Goal: Communication & Community: Answer question/provide support

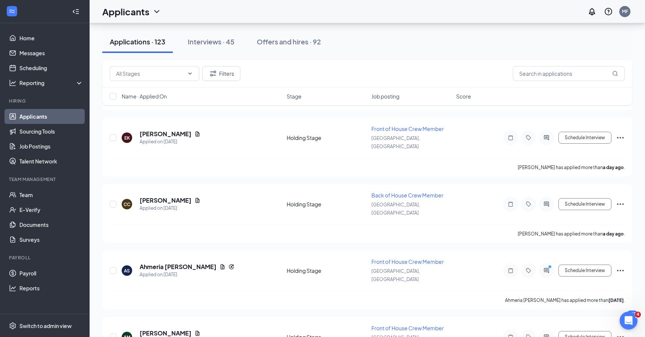
scroll to position [245, 0]
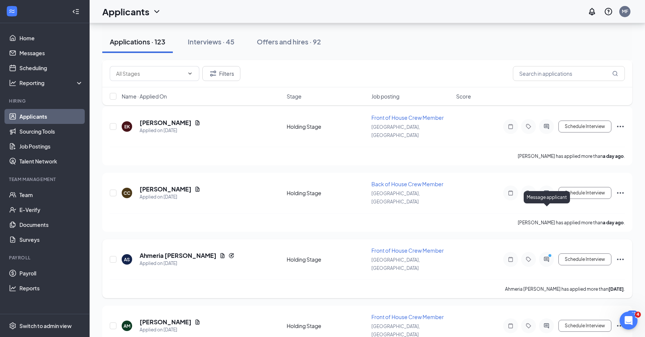
click at [549, 257] on icon "ActiveChat" at bounding box center [546, 259] width 5 height 5
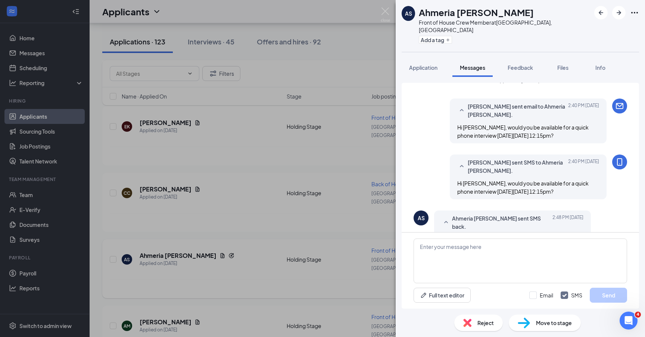
scroll to position [74, 0]
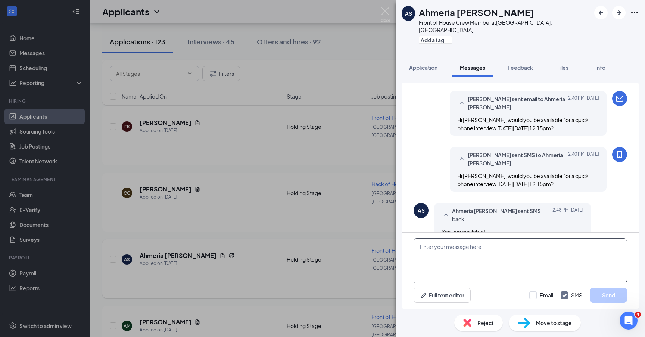
click at [489, 241] on textarea at bounding box center [521, 261] width 214 height 45
paste textarea "https://meet.google.com/iqu-jwxh-wab"
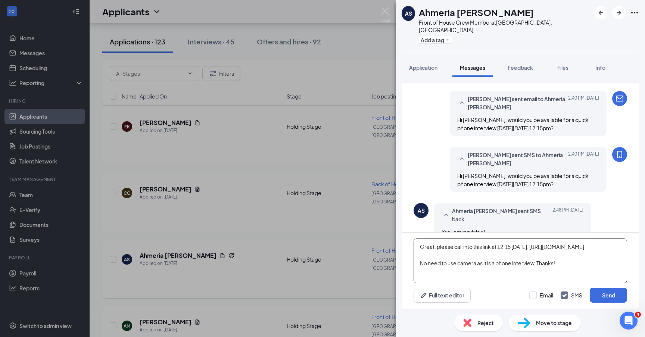
drag, startPoint x: 562, startPoint y: 273, endPoint x: 416, endPoint y: 249, distance: 147.6
click at [416, 249] on textarea "Great, please call into this link at 12:15 on Friday: https://meet.google.com/i…" at bounding box center [521, 261] width 214 height 45
click at [564, 267] on textarea "Great, please call into this link at 12:15 on Friday: https://meet.google.com/i…" at bounding box center [521, 261] width 214 height 45
type textarea "Great, please call into this link at 12:15 on Friday: https://meet.google.com/i…"
click at [532, 294] on input "Email" at bounding box center [542, 295] width 24 height 7
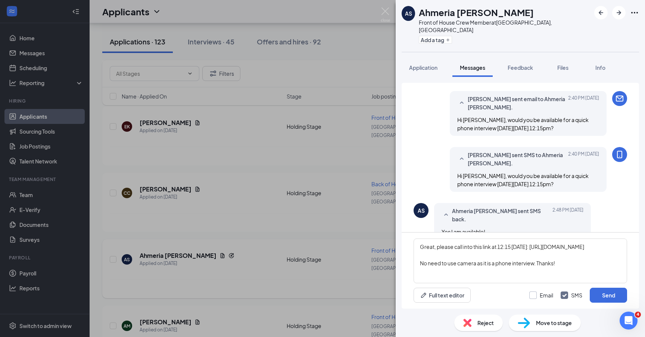
checkbox input "true"
click at [603, 294] on button "Send" at bounding box center [608, 295] width 37 height 15
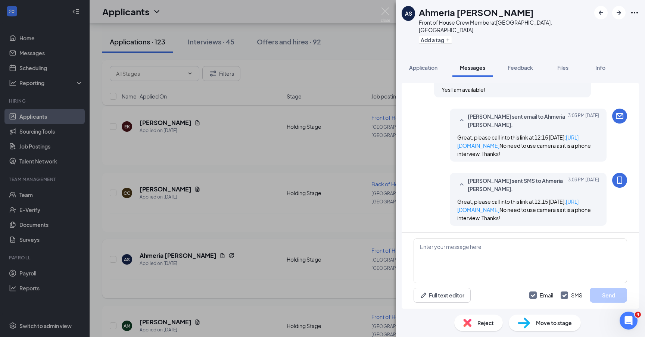
scroll to position [219, 0]
click at [316, 176] on div "AS Ahmeria Strachan Front of House Crew Member at Ormond Beach, FL Add a tag Ap…" at bounding box center [322, 168] width 645 height 337
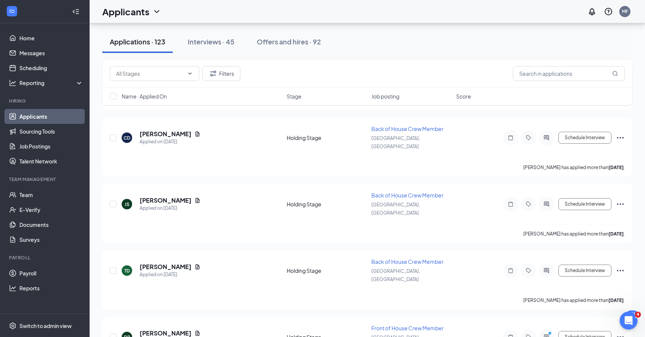
scroll to position [1182, 0]
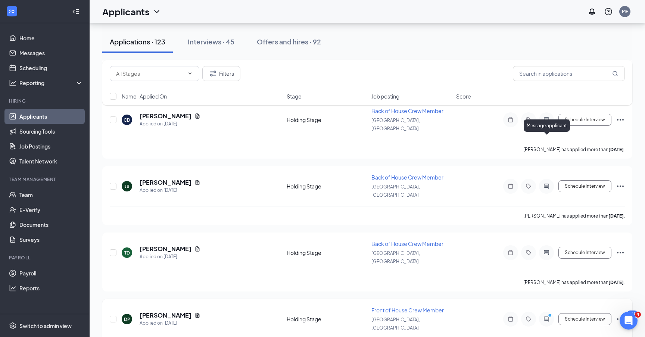
click at [546, 317] on icon "ActiveChat" at bounding box center [546, 319] width 5 height 5
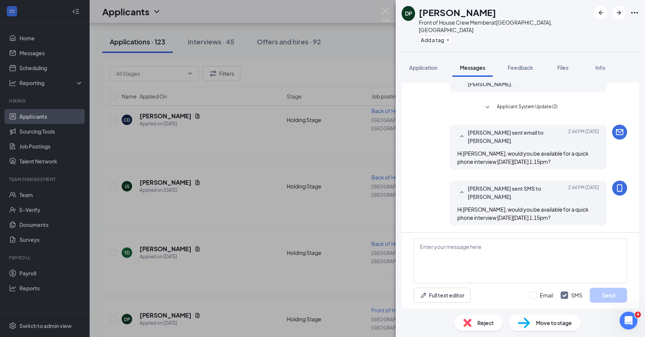
scroll to position [74, 0]
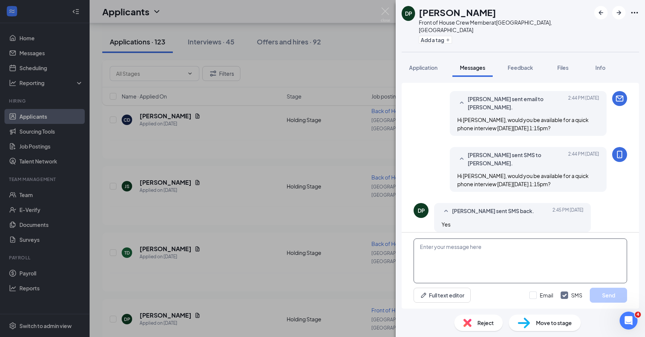
click at [492, 253] on textarea at bounding box center [521, 261] width 214 height 45
paste textarea "Great, please call into this link at 12:15 on Friday: https://meet.google.com/i…"
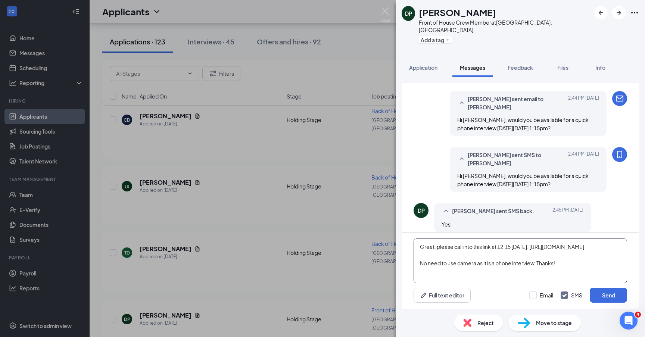
drag, startPoint x: 511, startPoint y: 246, endPoint x: 499, endPoint y: 247, distance: 12.0
click at [499, 247] on textarea "Great, please call into this link at 12:15 on Friday: https://meet.google.com/i…" at bounding box center [521, 261] width 214 height 45
drag, startPoint x: 515, startPoint y: 259, endPoint x: 539, endPoint y: 246, distance: 26.9
click at [539, 246] on textarea "Great, please call into this link at 1:15p on Friday: https://meet.google.com/i…" at bounding box center [521, 261] width 214 height 45
paste textarea "https://meet.google.com/unm-zink-tmo"
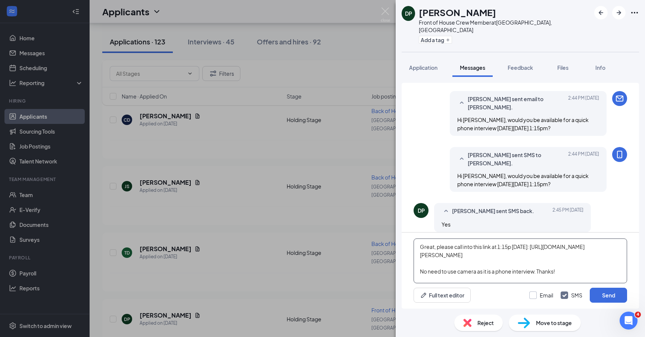
type textarea "Great, please call into this link at 1:15p on Friday: https://meet.google.com/u…"
click at [532, 297] on input "Email" at bounding box center [542, 295] width 24 height 7
checkbox input "true"
click at [602, 296] on button "Send" at bounding box center [608, 295] width 37 height 15
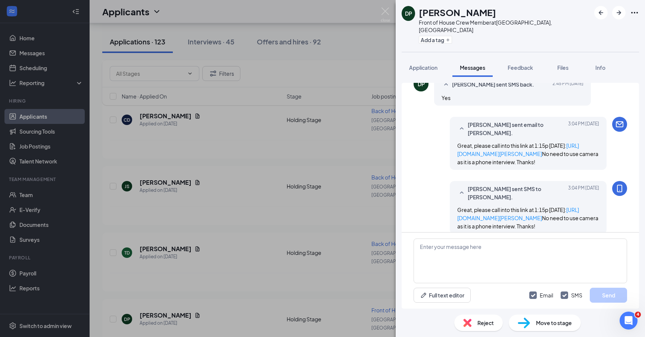
scroll to position [219, 0]
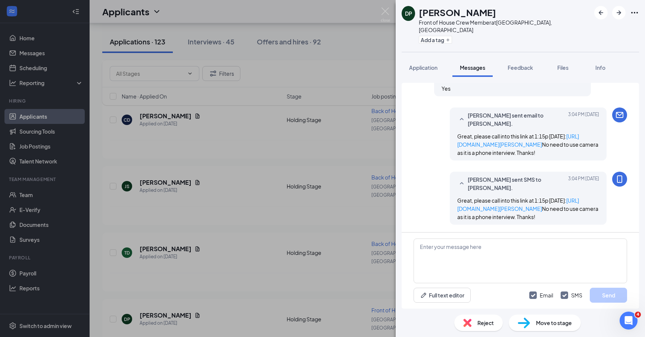
click at [348, 185] on div "DP Desiree Parks Front of House Crew Member at Ormond Beach, FL Add a tag Appli…" at bounding box center [322, 168] width 645 height 337
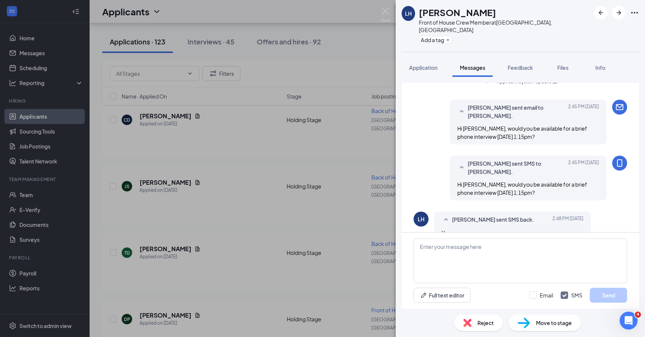
scroll to position [109, 0]
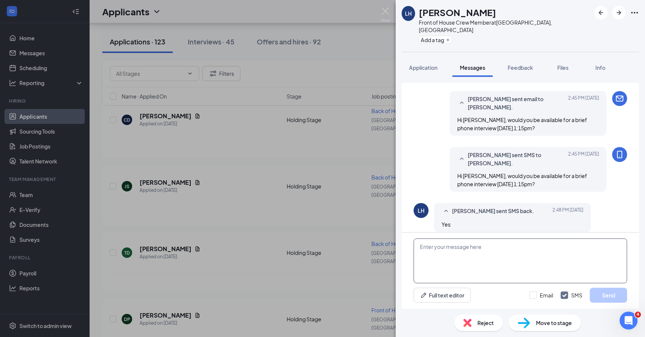
click at [500, 252] on textarea at bounding box center [521, 261] width 214 height 45
paste textarea "https://meet.google.com/unm-zink-tmo"
type textarea "https://meet.google.com/unm-zink-tmo"
click at [310, 207] on div "LH Lenura Hunte Front of House Crew Member at Ormond Beach, FL Add a tag Applic…" at bounding box center [322, 168] width 645 height 337
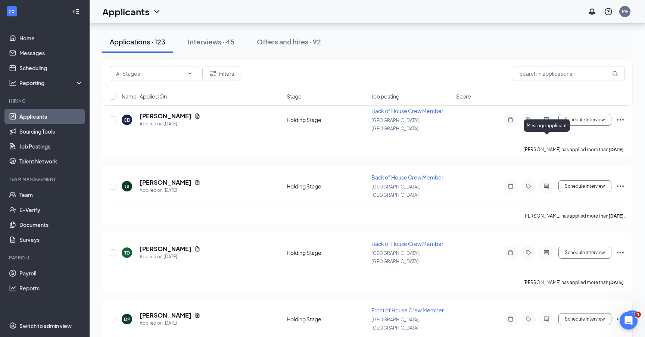
click at [545, 312] on div at bounding box center [546, 319] width 15 height 15
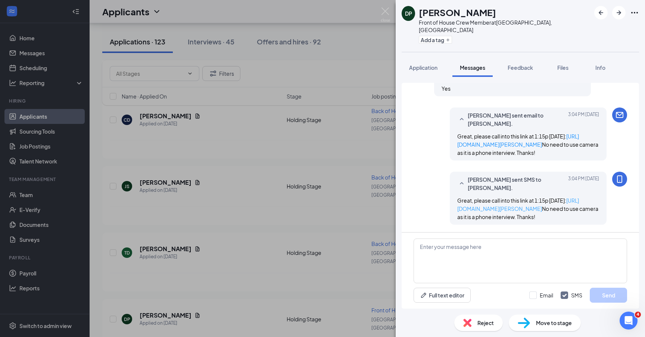
scroll to position [219, 0]
drag, startPoint x: 596, startPoint y: 216, endPoint x: 437, endPoint y: 192, distance: 160.5
click at [437, 192] on div "Mikhail Ferreria sent SMS to Desiree Parks. Today 3:04 PM Great, please call in…" at bounding box center [521, 200] width 214 height 57
copy span "Great, please call into this link at 1:15p on Friday: https://meet.google.com/u…"
click at [306, 228] on div "DP Desiree Parks Front of House Crew Member at Ormond Beach, FL Add a tag Appli…" at bounding box center [322, 168] width 645 height 337
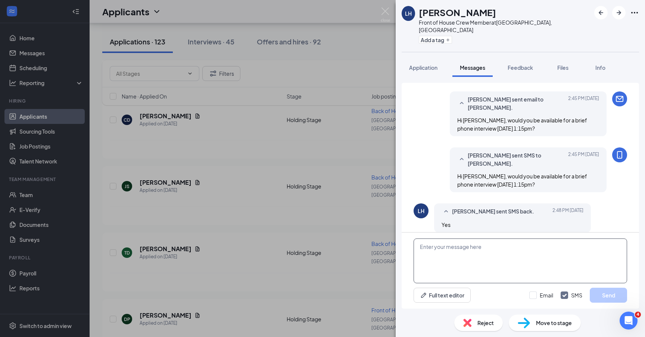
scroll to position [109, 0]
click at [492, 269] on textarea at bounding box center [521, 261] width 214 height 45
paste textarea "Great, please call into this link at 1:15p on Friday: https://meet.google.com/u…"
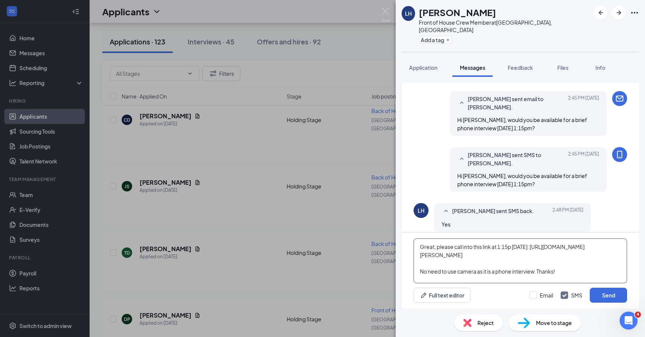
click at [509, 247] on textarea "Great, please call into this link at 1:15p on Friday: https://meet.google.com/u…" at bounding box center [521, 261] width 214 height 45
type textarea "Apologies, I need to move back the time can you do 4pm?"
click at [535, 297] on input "Email" at bounding box center [542, 295] width 24 height 7
checkbox input "true"
click at [602, 295] on button "Send" at bounding box center [608, 295] width 37 height 15
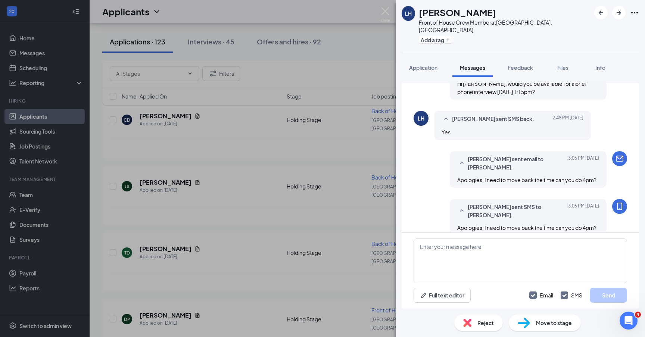
scroll to position [205, 0]
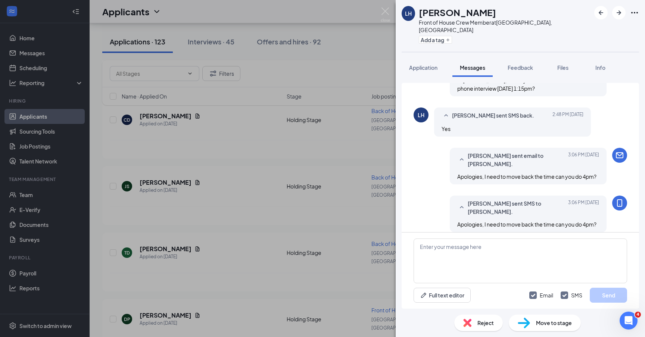
click at [277, 189] on div "LH Lenura Hunte Front of House Crew Member at Ormond Beach, FL Add a tag Applic…" at bounding box center [322, 168] width 645 height 337
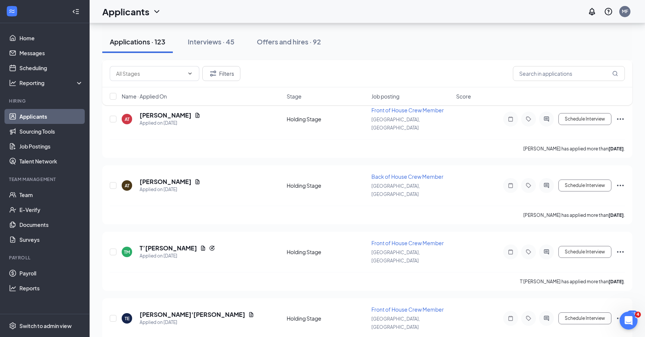
scroll to position [2781, 0]
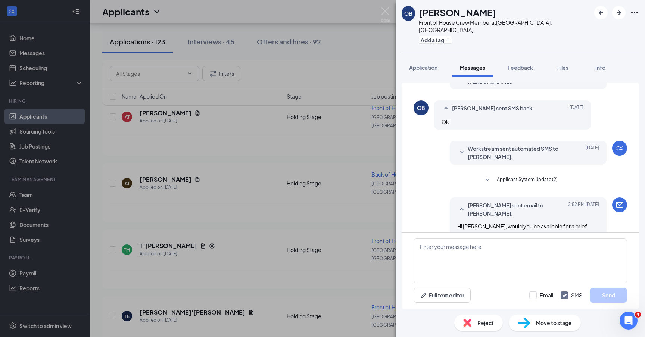
scroll to position [149, 0]
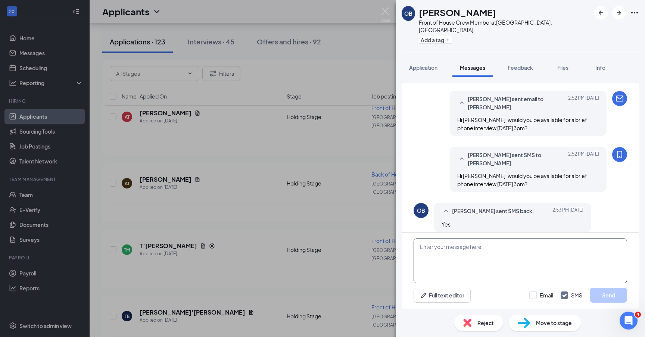
click at [480, 266] on textarea at bounding box center [521, 261] width 214 height 45
paste textarea "https://meet.google.com/dzp-nagz-wuz"
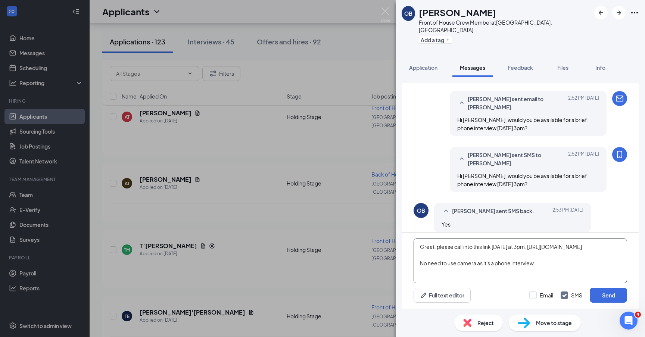
type textarea "Great, please call into this link on Friday at 3pm: https://meet.google.com/dzp…"
click at [535, 291] on div "Email SMS Send" at bounding box center [579, 295] width 98 height 15
click at [534, 295] on input "Email" at bounding box center [542, 295] width 24 height 7
checkbox input "true"
drag, startPoint x: 488, startPoint y: 266, endPoint x: 414, endPoint y: 238, distance: 79.1
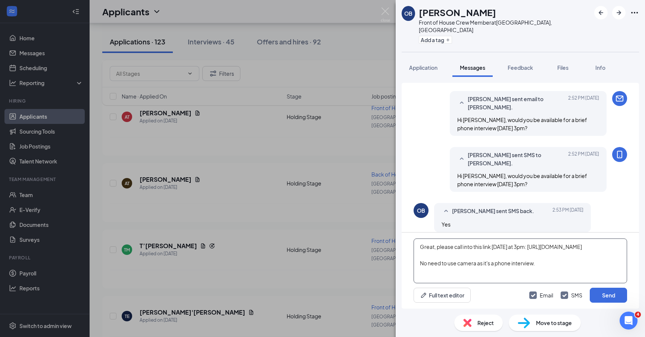
click at [414, 238] on div "Great, please call into this link on Friday at 3pm: https://meet.google.com/dzp…" at bounding box center [521, 271] width 238 height 76
click at [601, 296] on button "Send" at bounding box center [608, 295] width 37 height 15
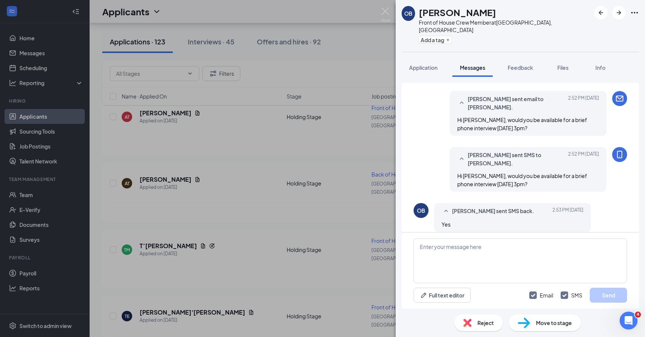
click at [263, 252] on div "OB Octavious birch Front of House Crew Member at Ormond Beach, FL Add a tag App…" at bounding box center [322, 168] width 645 height 337
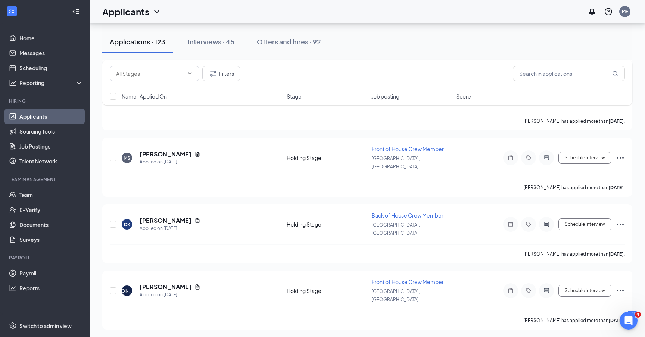
scroll to position [4134, 0]
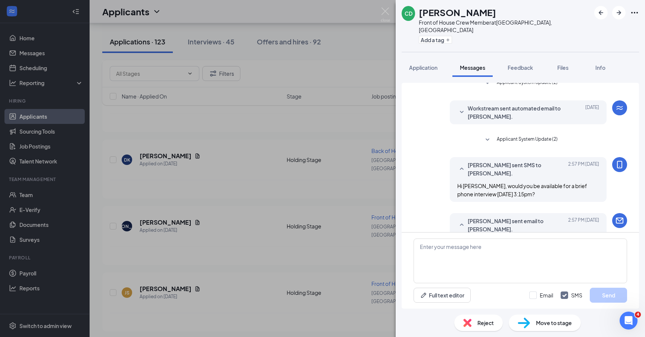
scroll to position [74, 0]
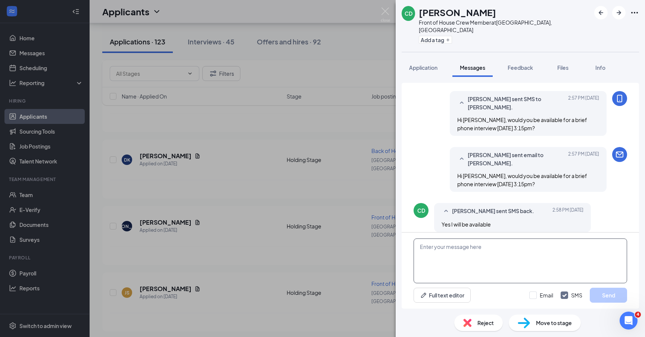
click at [447, 260] on textarea at bounding box center [521, 261] width 214 height 45
paste textarea "Great, please call into this link on Friday at 3pm: https://meet.google.com/dzp…"
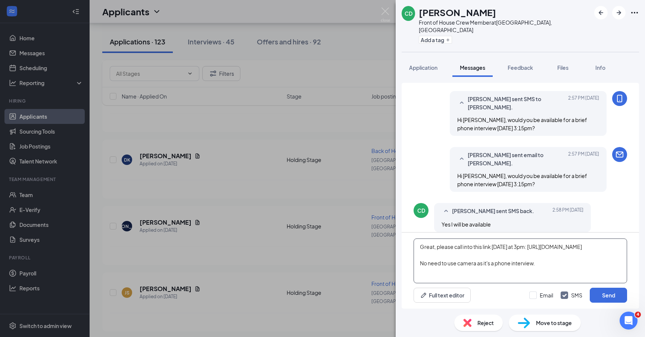
drag, startPoint x: 452, startPoint y: 256, endPoint x: 536, endPoint y: 244, distance: 85.2
click at [536, 244] on textarea "Great, please call into this link on Friday at 3pm: https://meet.google.com/dzp…" at bounding box center [521, 261] width 214 height 45
click at [524, 247] on textarea "Great, please call into this link on Friday at 3pm: No need to use camera as it…" at bounding box center [521, 261] width 214 height 45
click at [563, 246] on textarea "Great, please call into this link on Friday at 3:15pm: No need to use camera as…" at bounding box center [521, 261] width 214 height 45
paste textarea "https://meet.google.com/yun-qzzi-tcs"
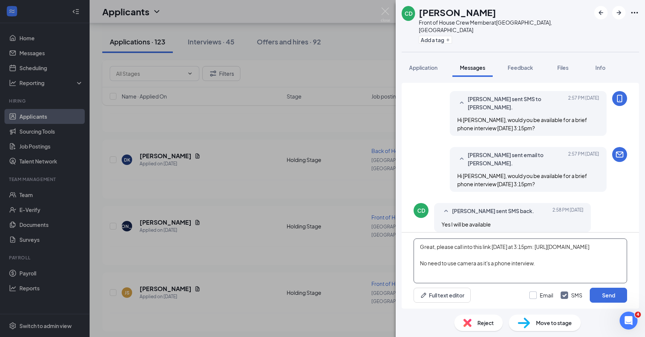
type textarea "Great, please call into this link on Friday at 3:15pm: https://meet.google.com/…"
click at [535, 294] on input "Email" at bounding box center [542, 295] width 24 height 7
checkbox input "true"
click at [555, 271] on textarea "Great, please call into this link on Friday at 3:15pm: https://meet.google.com/…" at bounding box center [521, 261] width 214 height 45
type textarea "Great, please call into this link on Friday at 3:15pm: https://meet.google.com/…"
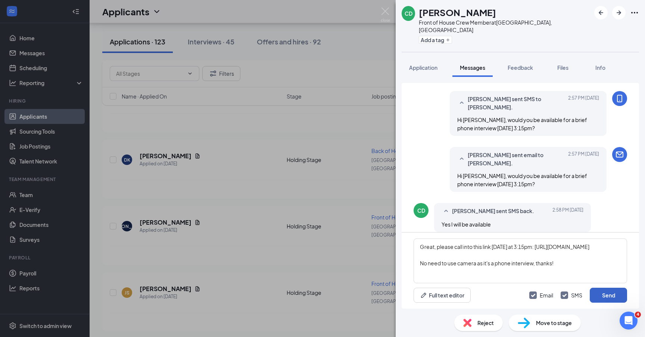
click at [603, 294] on button "Send" at bounding box center [608, 295] width 37 height 15
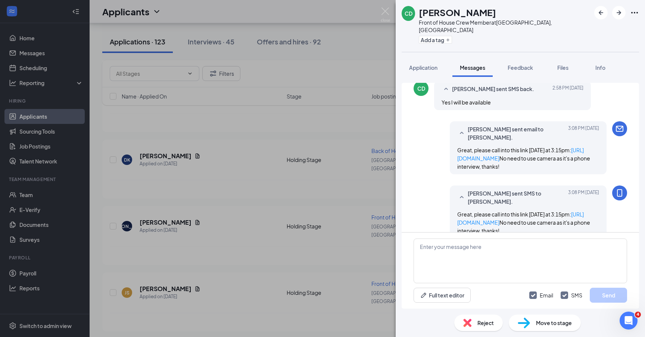
scroll to position [219, 0]
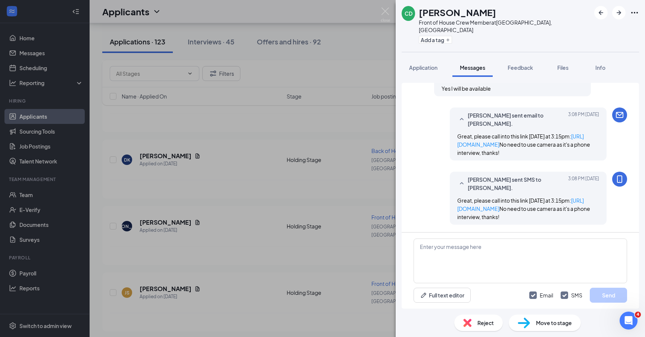
click at [370, 215] on div "CD Christopher Daye Front of House Crew Member at Ormond Beach, FL Add a tag Ap…" at bounding box center [322, 168] width 645 height 337
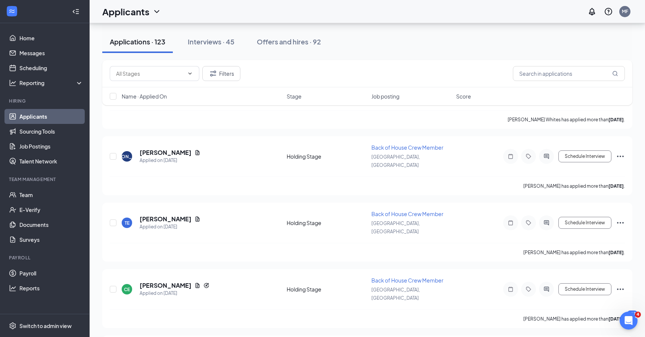
scroll to position [4999, 0]
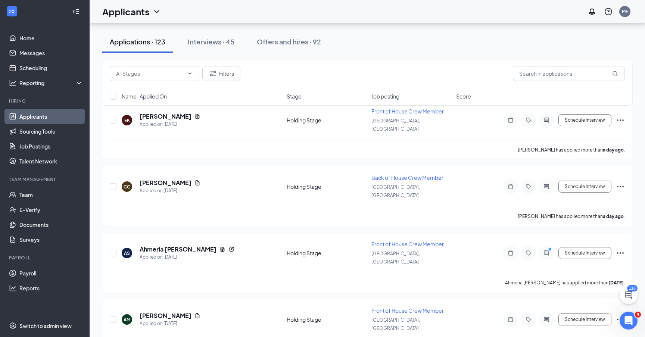
scroll to position [260, 0]
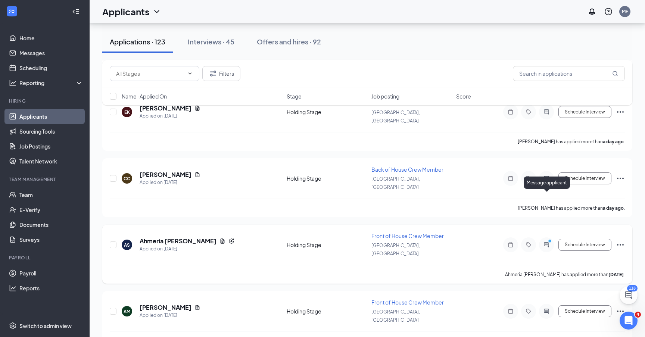
click at [546, 242] on icon "ActiveChat" at bounding box center [546, 245] width 9 height 6
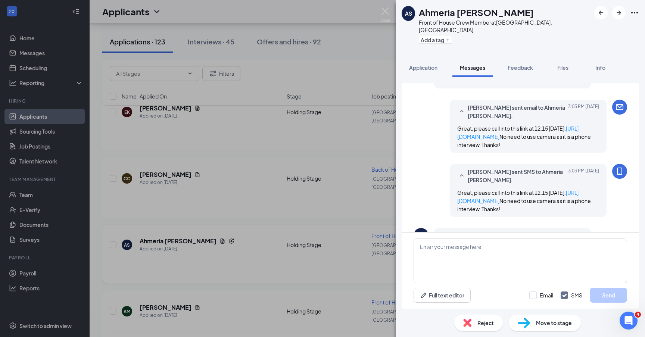
scroll to position [283, 0]
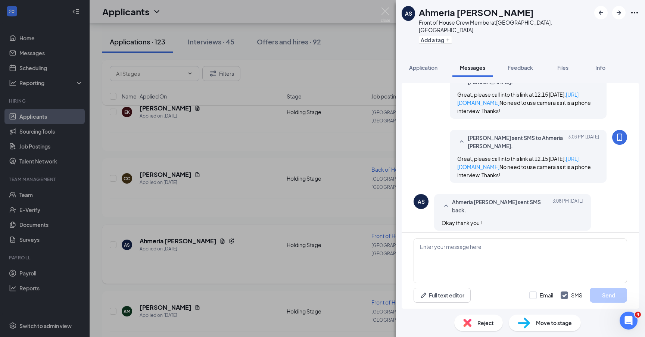
click at [331, 232] on div "AS Ahmeria Strachan Front of House Crew Member at Ormond Beach, FL Add a tag Ap…" at bounding box center [322, 168] width 645 height 337
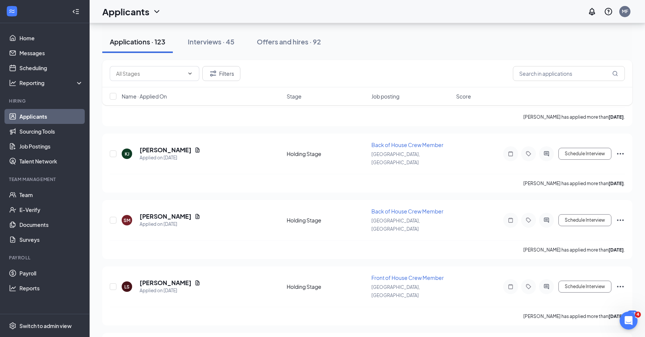
scroll to position [6275, 0]
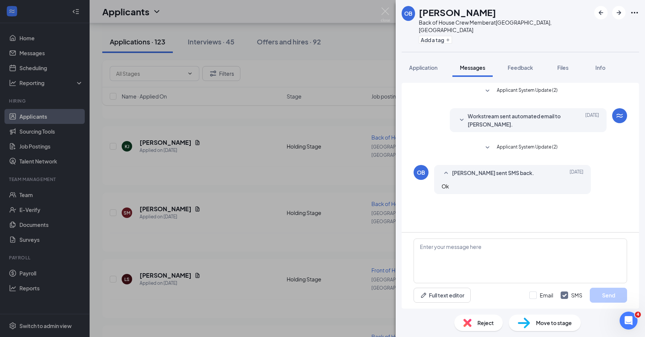
click at [323, 203] on div "OB Octavios Birch Back of House Crew Member at Ormond Beach, FL Add a tag Appli…" at bounding box center [322, 168] width 645 height 337
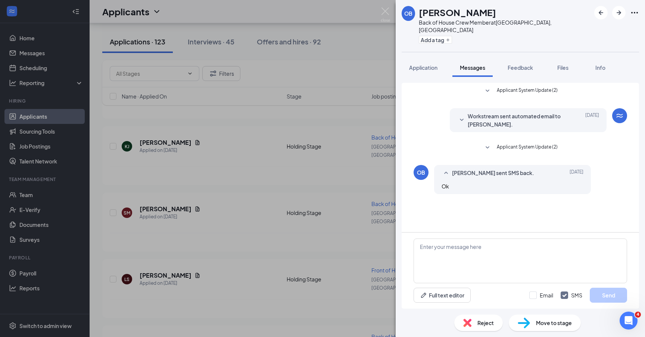
click at [517, 189] on div "OB Octavios Birch sent SMS back. Sep 15 Ok" at bounding box center [521, 181] width 214 height 33
click at [417, 64] on span "Application" at bounding box center [423, 67] width 28 height 7
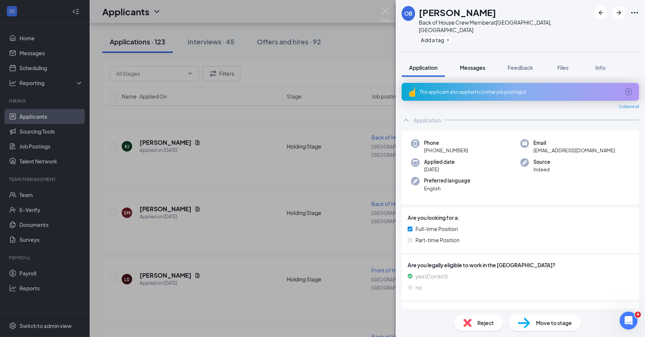
click at [476, 64] on span "Messages" at bounding box center [472, 67] width 25 height 7
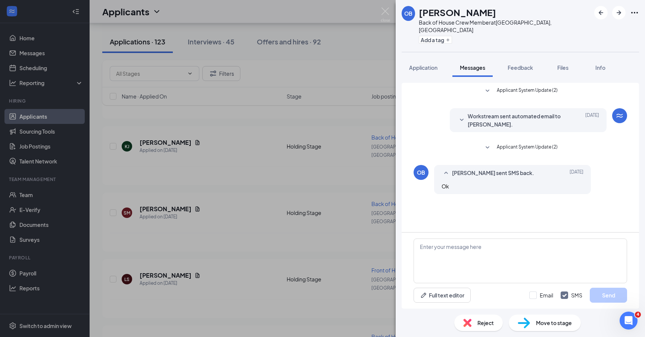
click at [337, 240] on div "OB Octavios Birch Back of House Crew Member at Ormond Beach, FL Add a tag Appli…" at bounding box center [322, 168] width 645 height 337
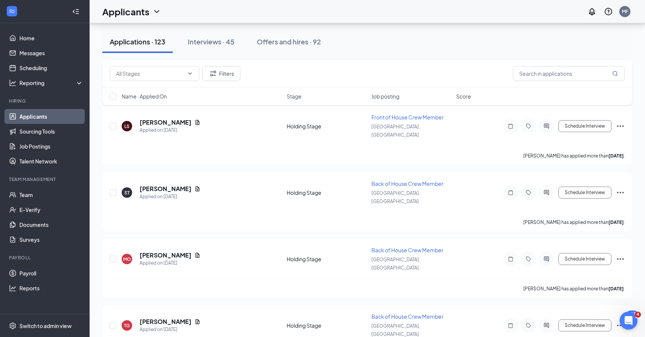
scroll to position [6418, 0]
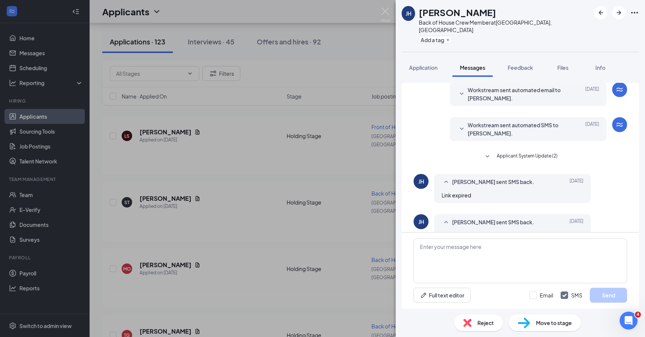
scroll to position [129, 0]
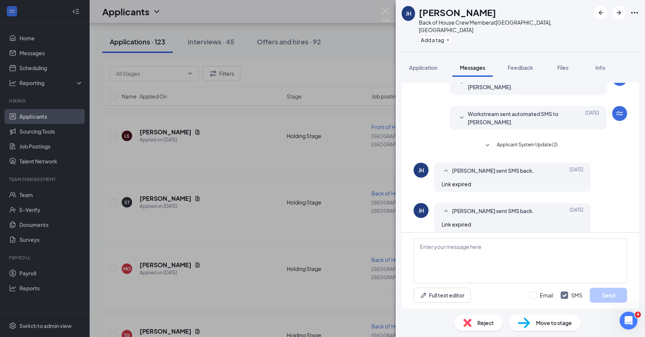
click at [320, 178] on div "JH Jeff Hines Back of House Crew Member at Ormond Beach, FL Add a tag Applicati…" at bounding box center [322, 168] width 645 height 337
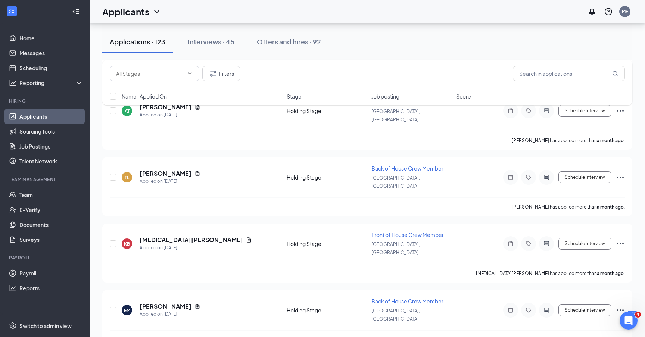
scroll to position [6913, 0]
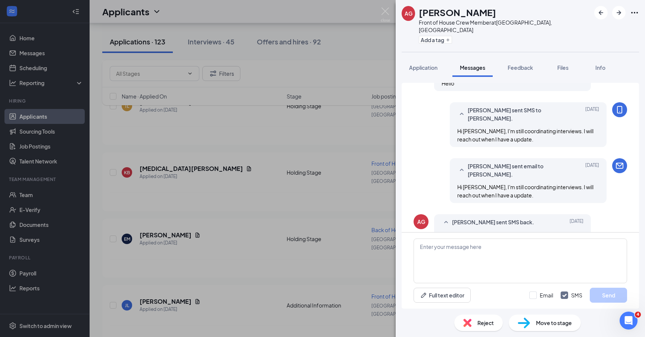
scroll to position [332, 0]
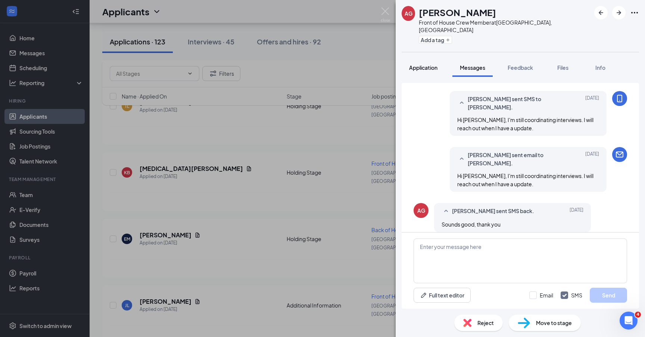
click at [430, 65] on button "Application" at bounding box center [423, 67] width 43 height 19
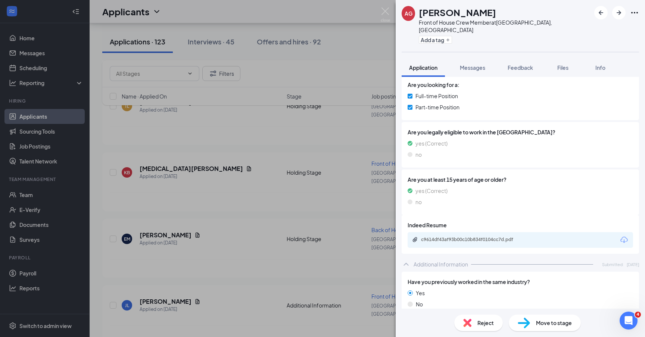
scroll to position [99, 0]
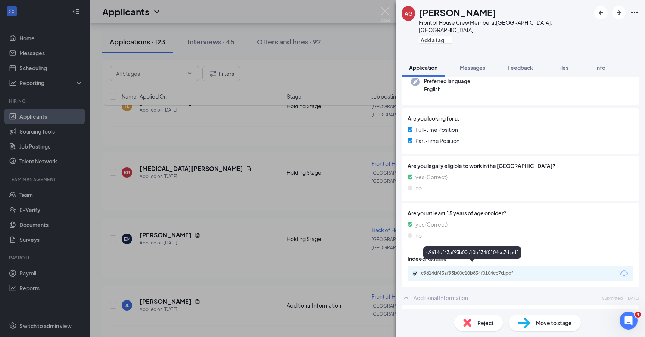
click at [482, 270] on div "c9614df43af93b00c10b834f0104cc7d.pdf" at bounding box center [473, 273] width 105 height 6
click at [472, 64] on span "Messages" at bounding box center [472, 67] width 25 height 7
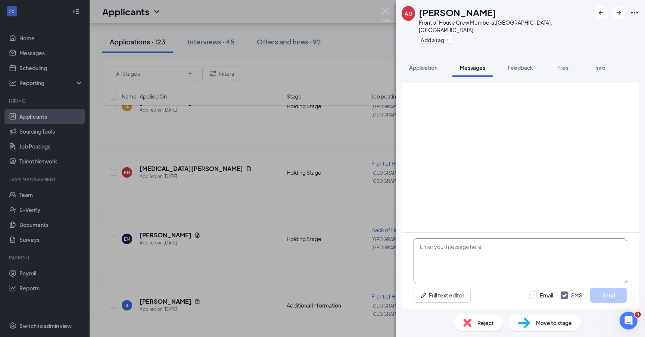
click at [467, 256] on textarea at bounding box center [521, 261] width 214 height 45
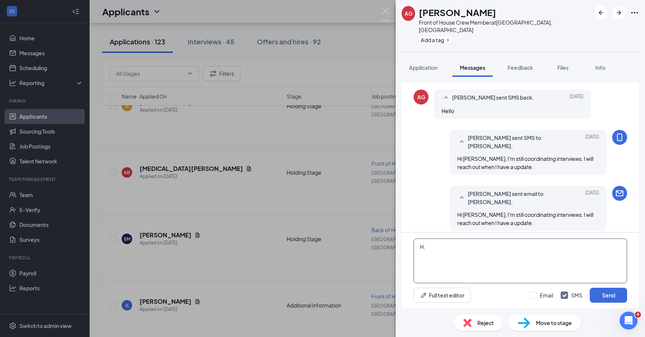
scroll to position [332, 0]
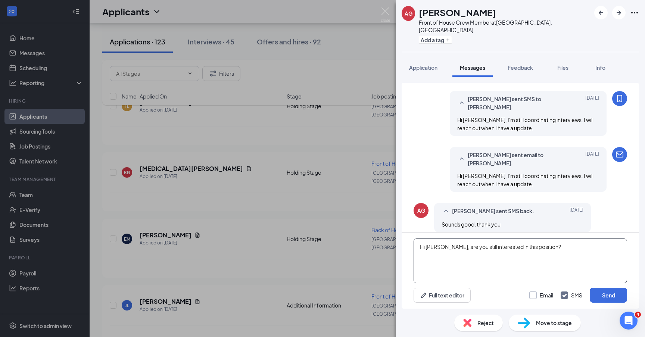
type textarea "Hi Anthony, are you still interested in this position?"
click at [539, 298] on input "Email" at bounding box center [542, 295] width 24 height 7
checkbox input "true"
click at [601, 292] on button "Send" at bounding box center [608, 295] width 37 height 15
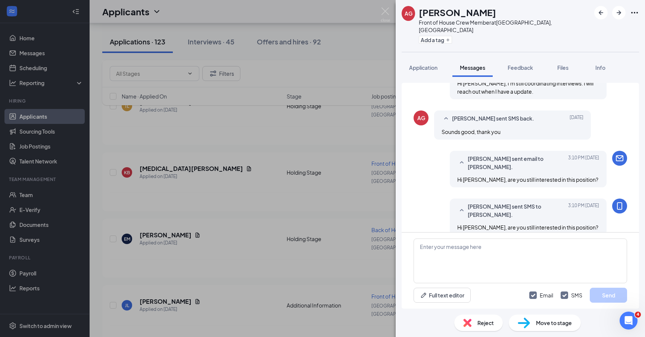
scroll to position [428, 0]
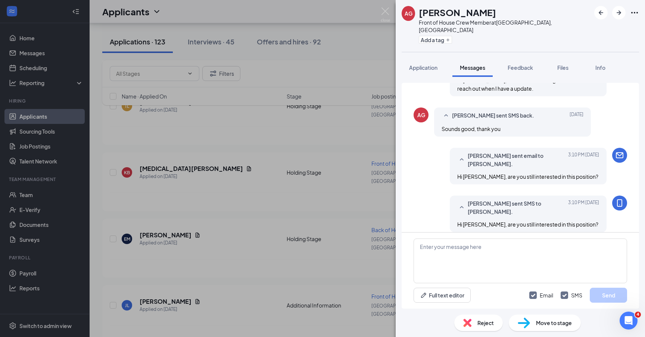
click at [292, 221] on div "AG Anthony Georgiades Front of House Crew Member at Ormond Beach, FL Add a tag …" at bounding box center [322, 168] width 645 height 337
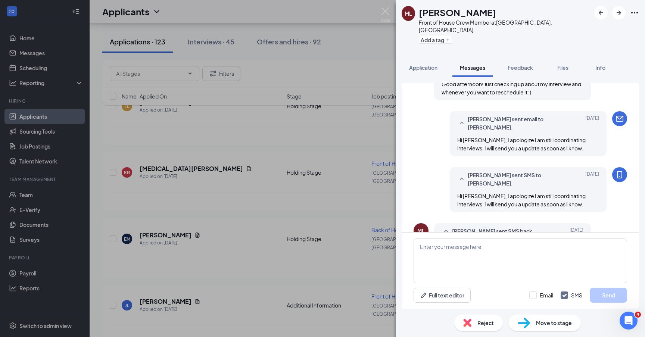
scroll to position [389, 0]
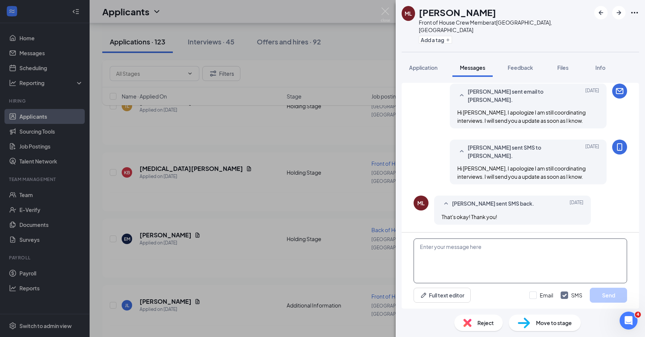
click at [485, 273] on textarea at bounding box center [521, 261] width 214 height 45
type textarea "Hi"
click at [425, 66] on button "Application" at bounding box center [423, 67] width 43 height 19
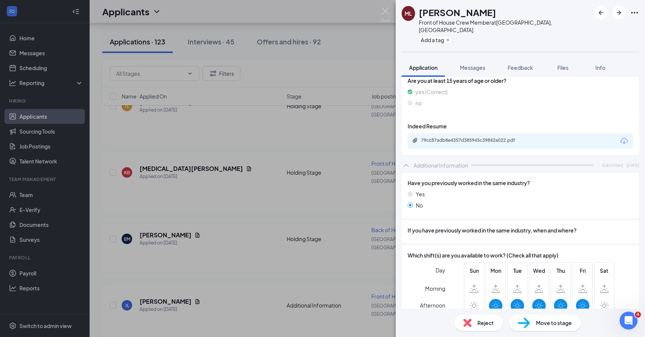
scroll to position [221, 0]
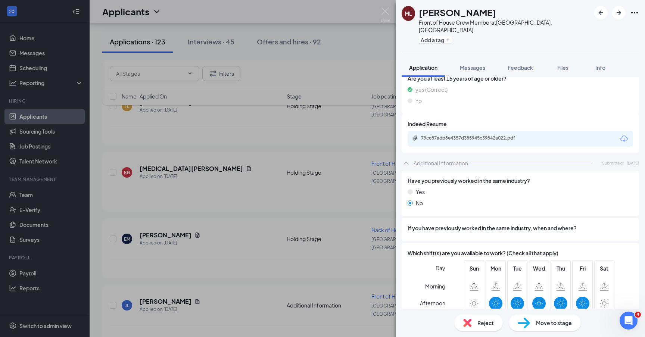
click at [481, 321] on span "Reject" at bounding box center [486, 323] width 16 height 8
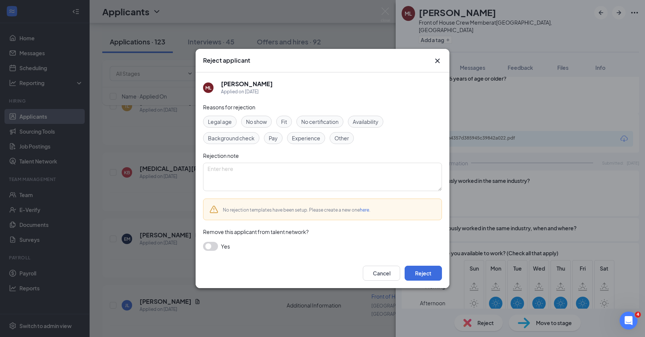
click at [374, 121] on span "Availability" at bounding box center [366, 122] width 26 height 8
click at [430, 273] on button "Reject" at bounding box center [423, 273] width 37 height 15
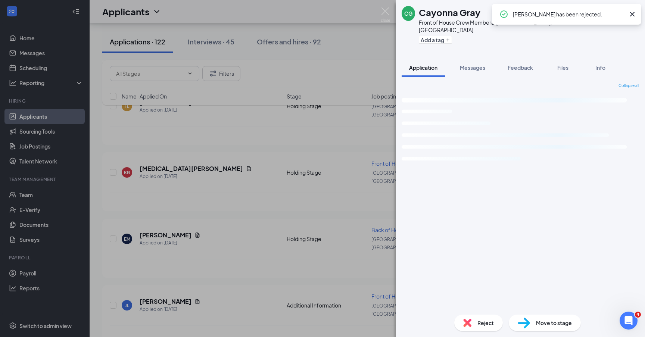
click at [260, 227] on div "CG Cayonna Gray Front of House Crew Member at Ormond Beach, FL Add a tag Applic…" at bounding box center [322, 168] width 645 height 337
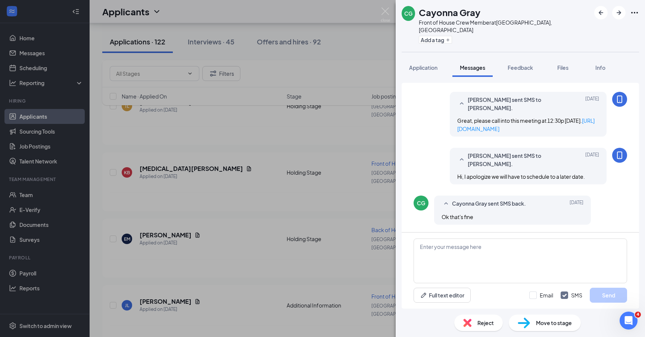
scroll to position [354, 0]
click at [426, 64] on span "Application" at bounding box center [423, 67] width 28 height 7
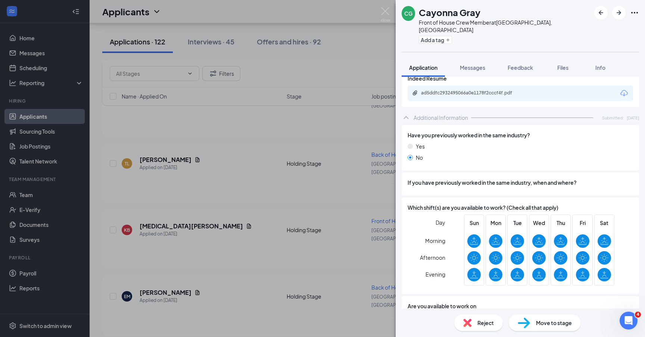
scroll to position [286, 0]
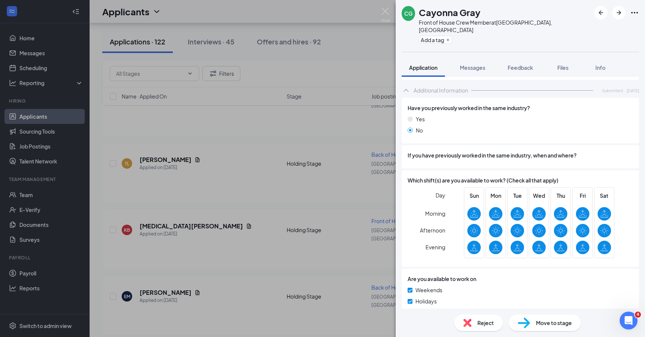
click at [256, 258] on div "CG Cayonna Gray Front of House Crew Member at Ormond Beach, FL Add a tag Applic…" at bounding box center [322, 168] width 645 height 337
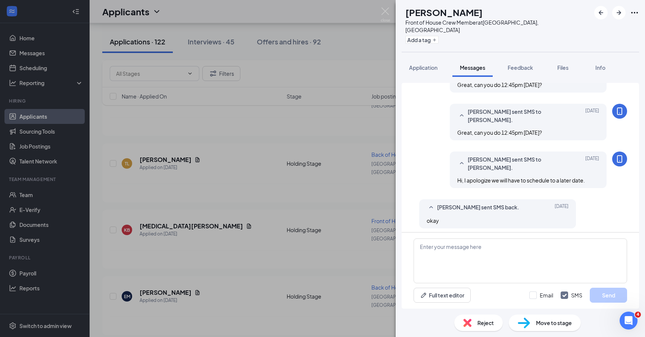
scroll to position [255, 0]
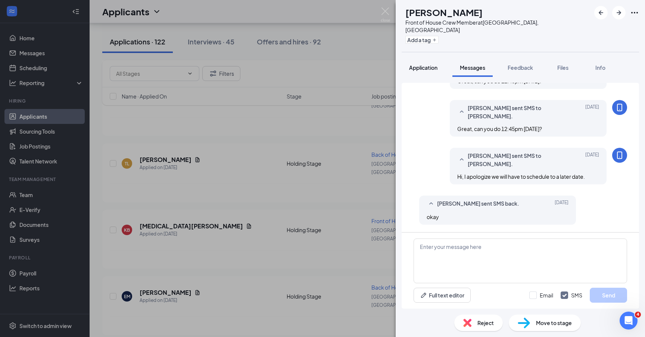
click at [419, 64] on span "Application" at bounding box center [423, 67] width 28 height 7
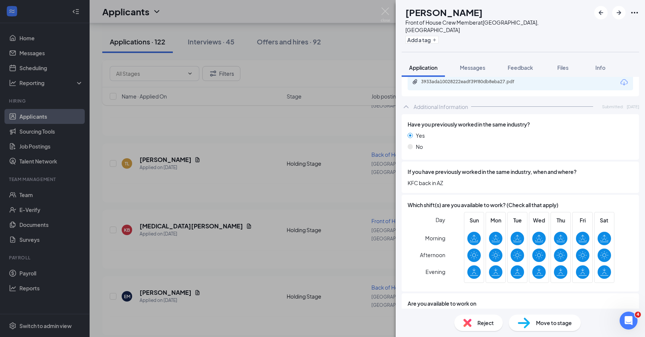
scroll to position [304, 0]
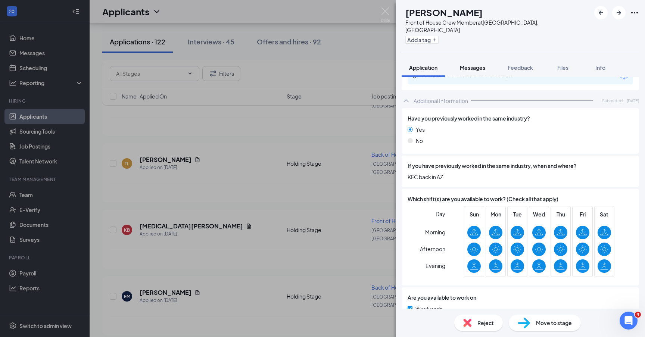
click at [472, 64] on span "Messages" at bounding box center [472, 67] width 25 height 7
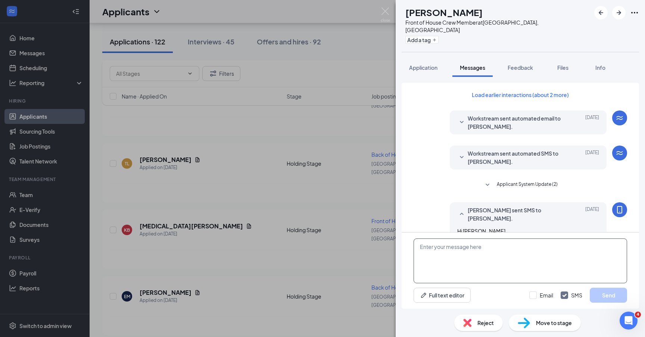
click at [467, 249] on textarea at bounding box center [521, 261] width 214 height 45
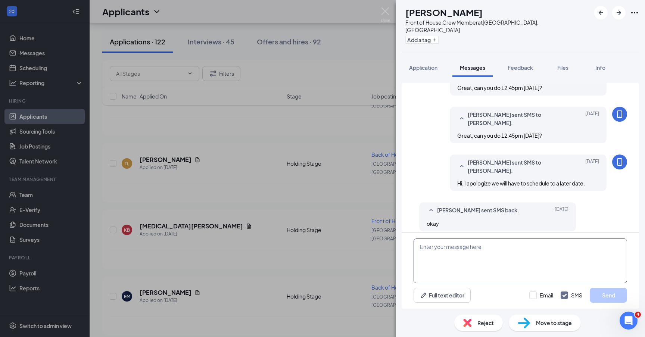
scroll to position [255, 0]
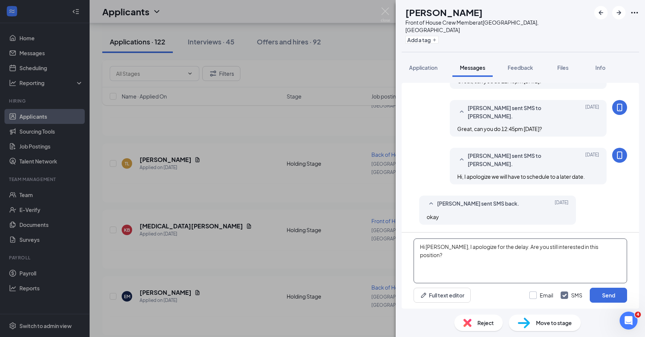
type textarea "Hi Payton, I apologize for the delay. Are you still interested in this position?"
click at [531, 294] on input "Email" at bounding box center [542, 295] width 24 height 7
checkbox input "true"
click at [597, 302] on button "Send" at bounding box center [608, 295] width 37 height 15
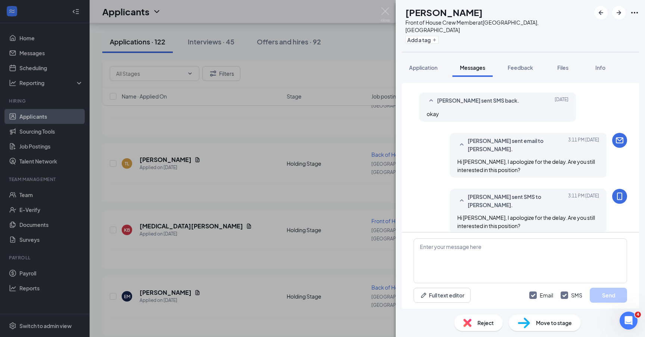
scroll to position [368, 0]
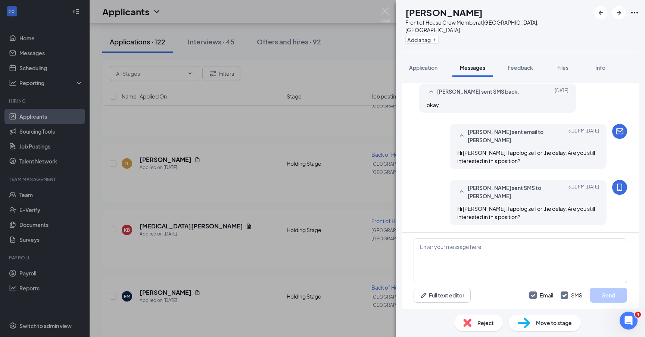
click at [292, 277] on div "PD PAYTON DEUCHAR Front of House Crew Member at Ormond Beach, FL Add a tag Appl…" at bounding box center [322, 168] width 645 height 337
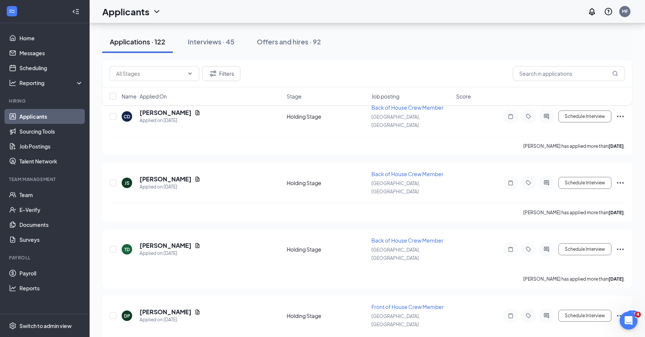
scroll to position [1185, 0]
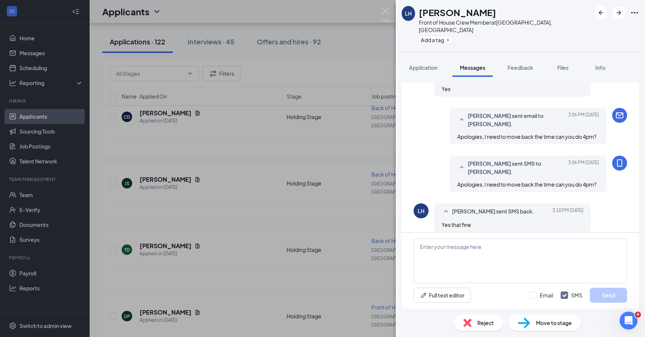
scroll to position [247, 0]
click at [463, 249] on textarea at bounding box center [521, 261] width 214 height 45
paste textarea "https://meet.google.com/zfx-gjfz-ror"
click at [492, 246] on textarea "Great, please call into this link: https://meet.google.com/zfx-gjfz-ror" at bounding box center [521, 261] width 214 height 45
click at [492, 261] on textarea "Great, please call into this link at 4pm on Friday: https://meet.google.com/zfx…" at bounding box center [521, 261] width 214 height 45
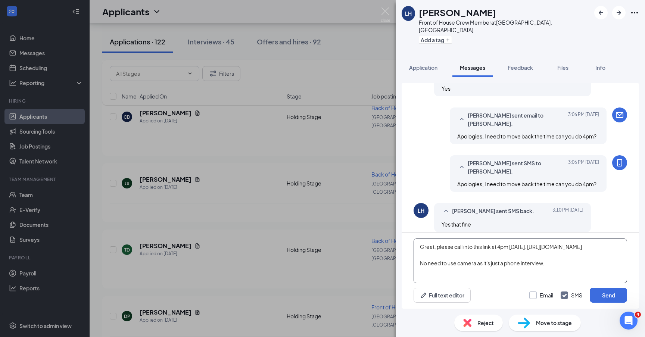
type textarea "Great, please call into this link at 4pm on Friday: https://meet.google.com/zfx…"
click at [534, 295] on input "Email" at bounding box center [542, 295] width 24 height 7
checkbox input "true"
drag, startPoint x: 506, startPoint y: 272, endPoint x: 492, endPoint y: 272, distance: 13.8
click at [492, 272] on textarea "Great, please call into this link at 4pm on Friday: https://meet.google.com/zfx…" at bounding box center [521, 261] width 214 height 45
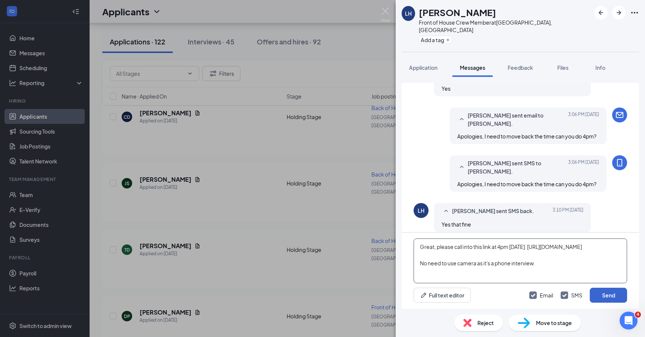
type textarea "Great, please call into this link at 4pm on Friday: https://meet.google.com/zfx…"
click at [613, 296] on button "Send" at bounding box center [608, 295] width 37 height 15
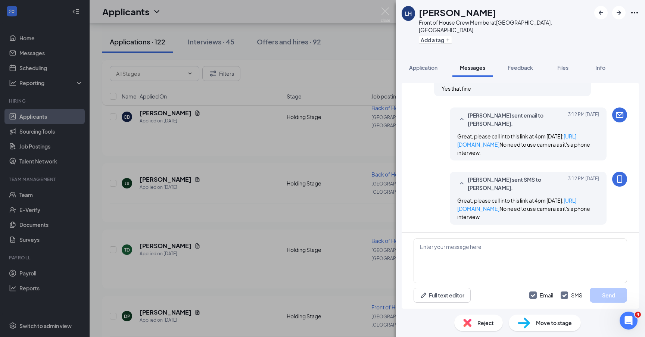
scroll to position [392, 0]
click at [251, 223] on div "LH Lenura Hunte Front of House Crew Member at Ormond Beach, FL Add a tag Applic…" at bounding box center [322, 168] width 645 height 337
